Goal: Information Seeking & Learning: Learn about a topic

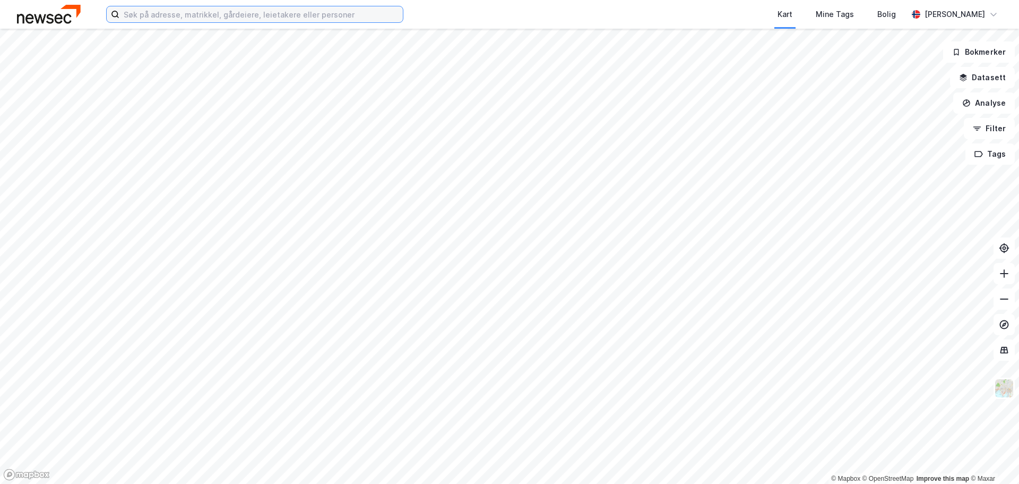
click at [257, 12] on input at bounding box center [260, 14] width 283 height 16
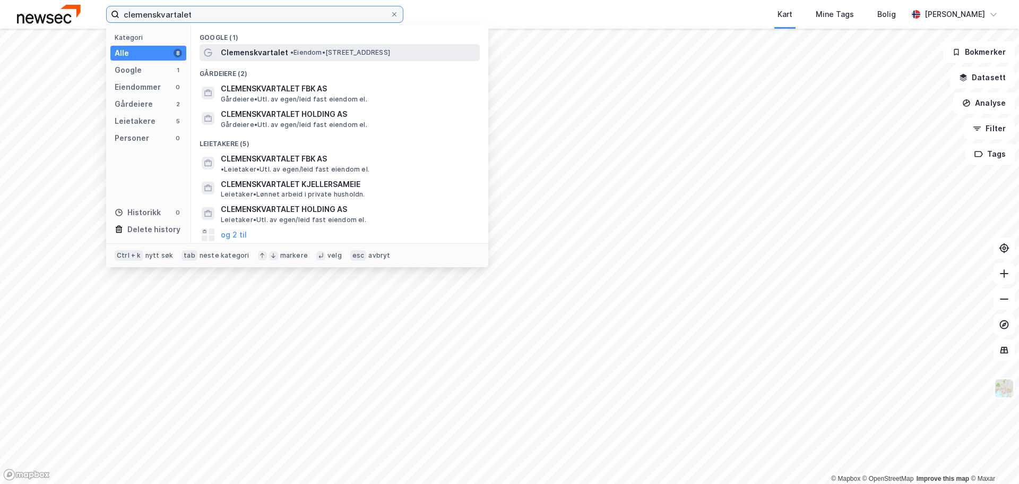
type input "clemenskvartalet"
click at [308, 55] on span "• Eiendom • [STREET_ADDRESS]" at bounding box center [340, 52] width 100 height 8
